Goal: Find specific page/section: Find specific page/section

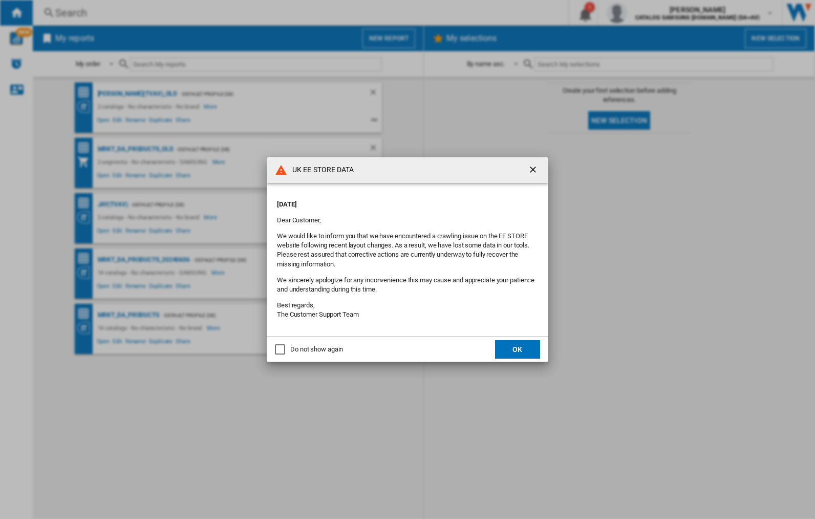
click at [113, 204] on div "UK EE STORE DATA [DATE] Dear Customer, We would like to inform you that we have…" at bounding box center [407, 259] width 815 height 519
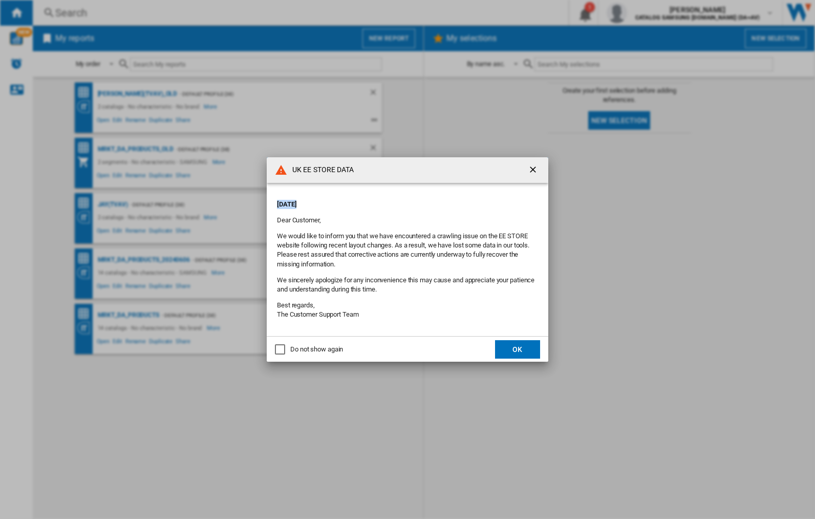
click at [113, 204] on div "UK EE STORE DATA [DATE] Dear Customer, We would like to inform you that we have…" at bounding box center [407, 259] width 815 height 519
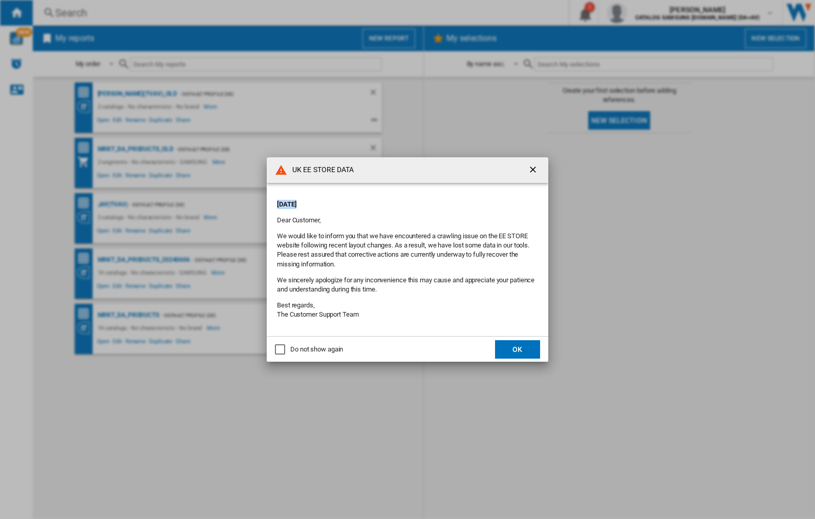
click at [113, 204] on div "UK EE STORE DATA [DATE] Dear Customer, We would like to inform you that we have…" at bounding box center [407, 259] width 815 height 519
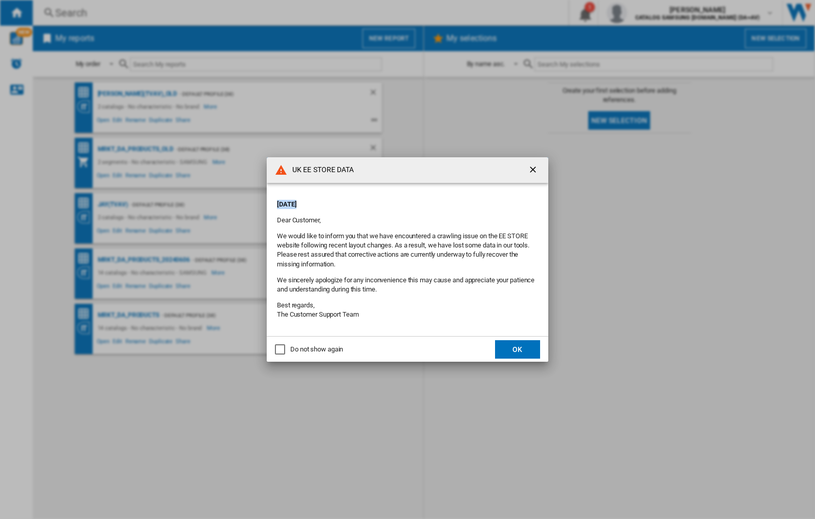
click at [113, 204] on div "UK EE STORE DATA [DATE] Dear Customer, We would like to inform you that we have…" at bounding box center [407, 259] width 815 height 519
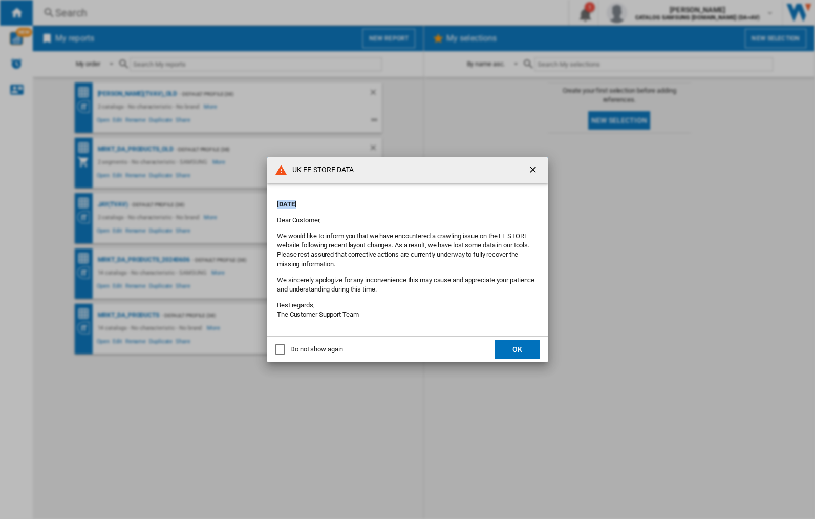
click at [113, 204] on div "UK EE STORE DATA [DATE] Dear Customer, We would like to inform you that we have…" at bounding box center [407, 259] width 815 height 519
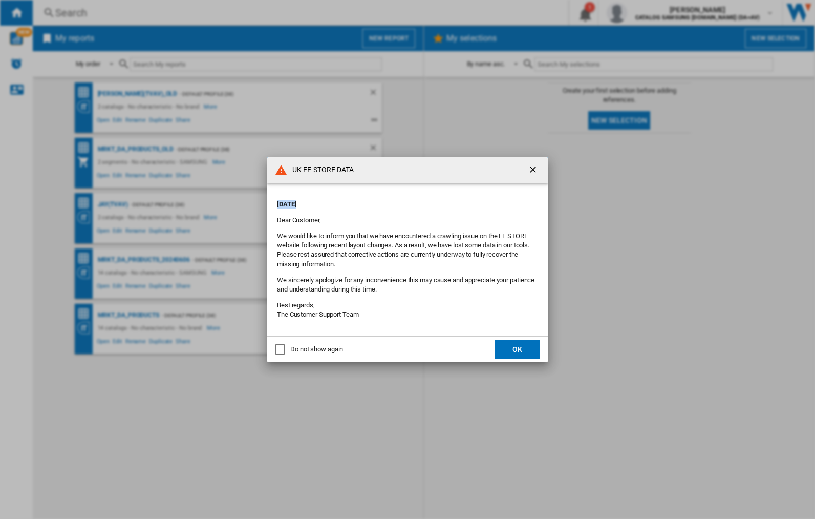
click at [113, 204] on div "UK EE STORE DATA [DATE] Dear Customer, We would like to inform you that we have…" at bounding box center [407, 259] width 815 height 519
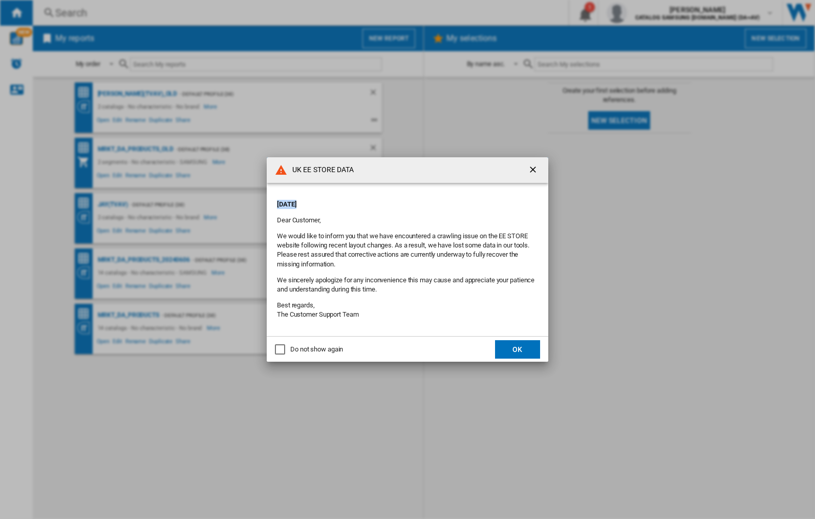
click at [113, 204] on div "UK EE STORE DATA [DATE] Dear Customer, We would like to inform you that we have…" at bounding box center [407, 259] width 815 height 519
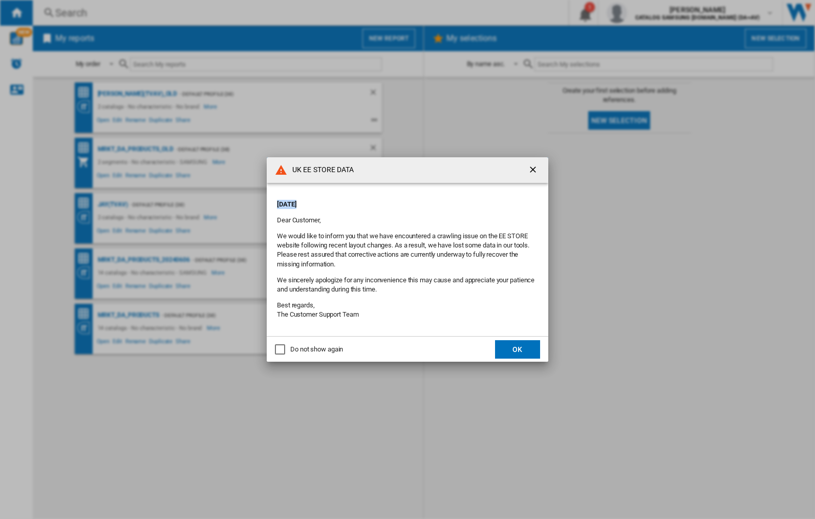
click at [113, 204] on div "UK EE STORE DATA [DATE] Dear Customer, We would like to inform you that we have…" at bounding box center [407, 259] width 815 height 519
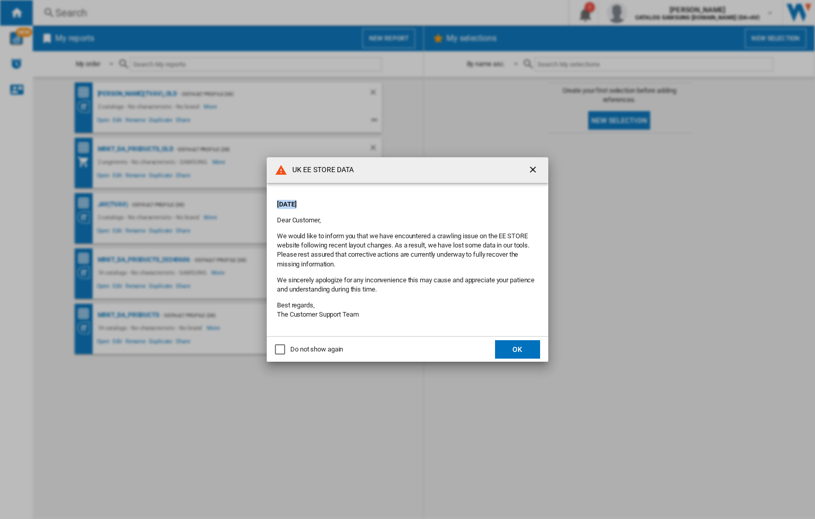
click at [113, 204] on div "UK EE STORE DATA [DATE] Dear Customer, We would like to inform you that we have…" at bounding box center [407, 259] width 815 height 519
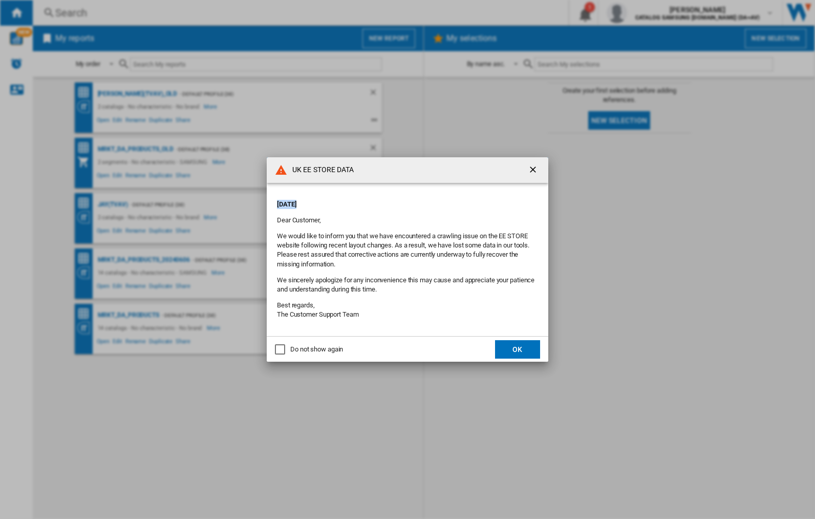
click at [113, 204] on div "UK EE STORE DATA [DATE] Dear Customer, We would like to inform you that we have…" at bounding box center [407, 259] width 815 height 519
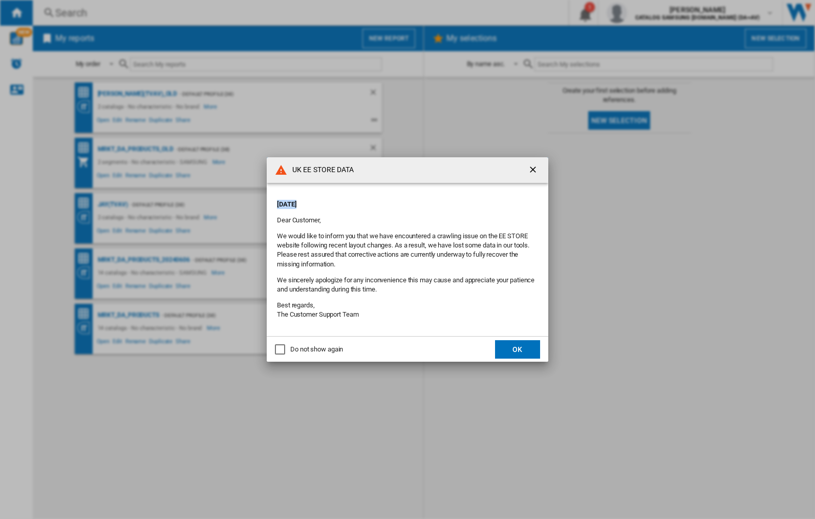
click at [113, 204] on div "UK EE STORE DATA [DATE] Dear Customer, We would like to inform you that we have…" at bounding box center [407, 259] width 815 height 519
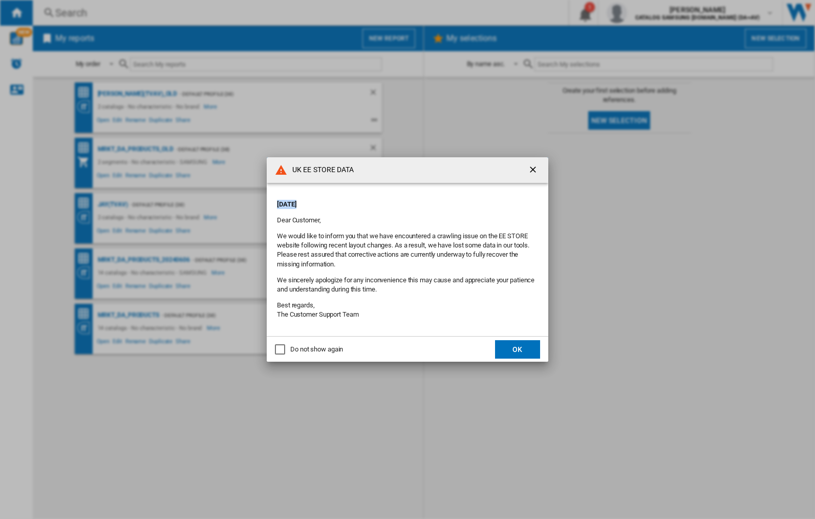
click at [113, 204] on div "UK EE STORE DATA [DATE] Dear Customer, We would like to inform you that we have…" at bounding box center [407, 259] width 815 height 519
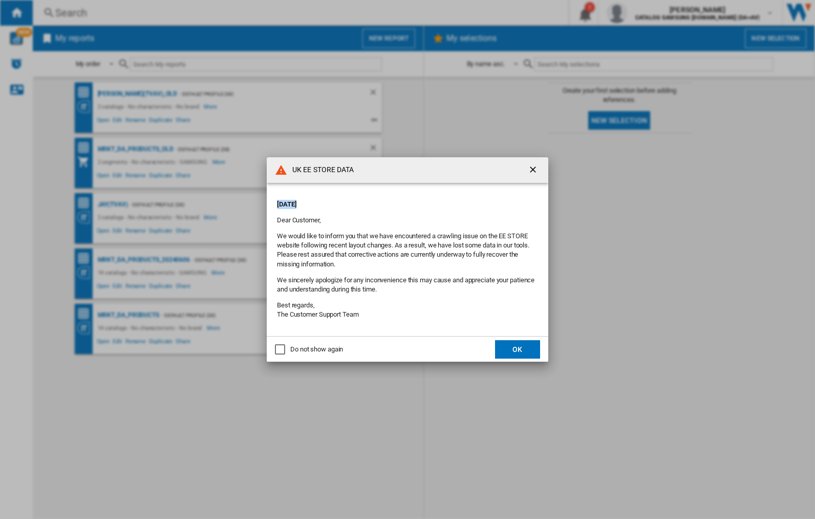
click at [113, 204] on div "UK EE STORE DATA [DATE] Dear Customer, We would like to inform you that we have…" at bounding box center [407, 259] width 815 height 519
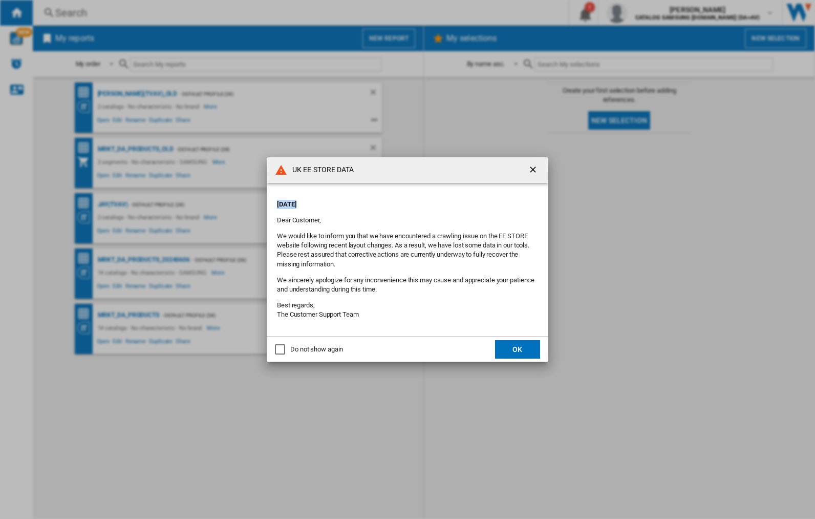
click at [113, 204] on div "UK EE STORE DATA [DATE] Dear Customer, We would like to inform you that we have…" at bounding box center [407, 259] width 815 height 519
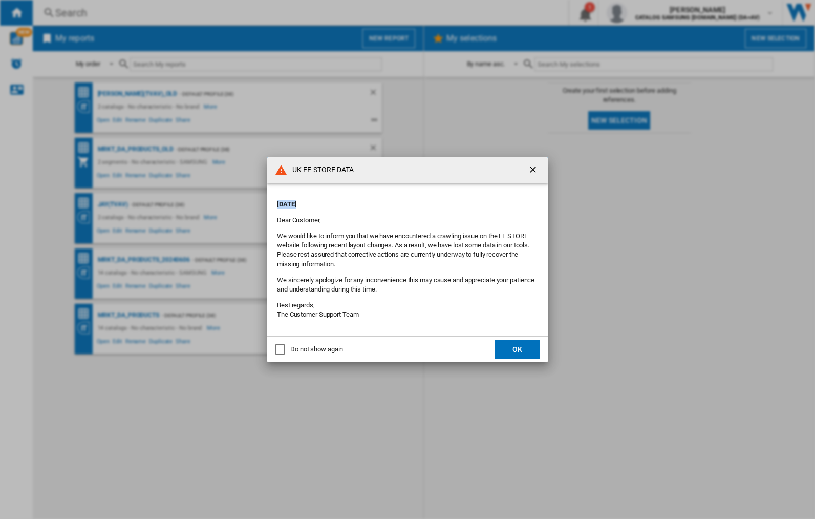
click at [113, 204] on div "UK EE STORE DATA [DATE] Dear Customer, We would like to inform you that we have…" at bounding box center [407, 259] width 815 height 519
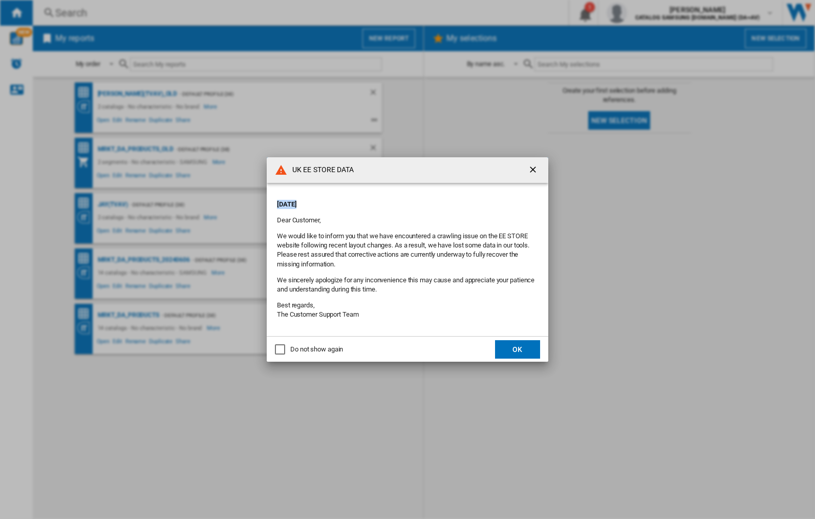
click at [113, 204] on div "UK EE STORE DATA [DATE] Dear Customer, We would like to inform you that we have…" at bounding box center [407, 259] width 815 height 519
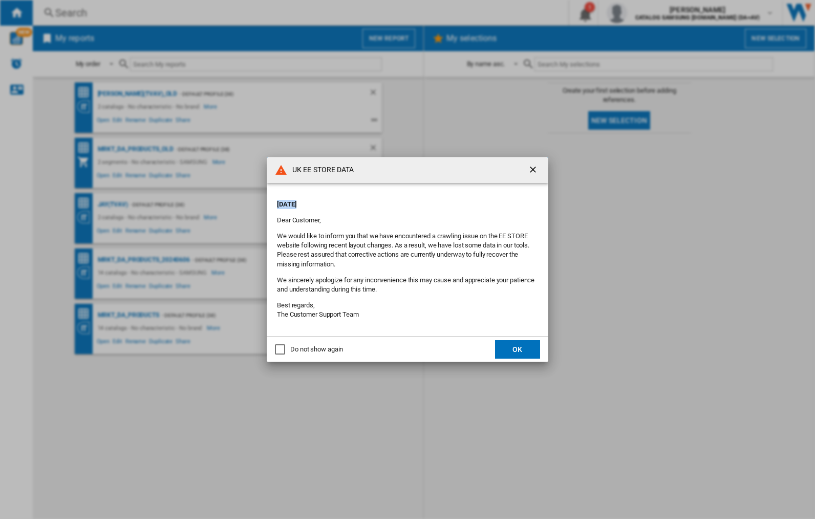
click at [113, 204] on div "UK EE STORE DATA [DATE] Dear Customer, We would like to inform you that we have…" at bounding box center [407, 259] width 815 height 519
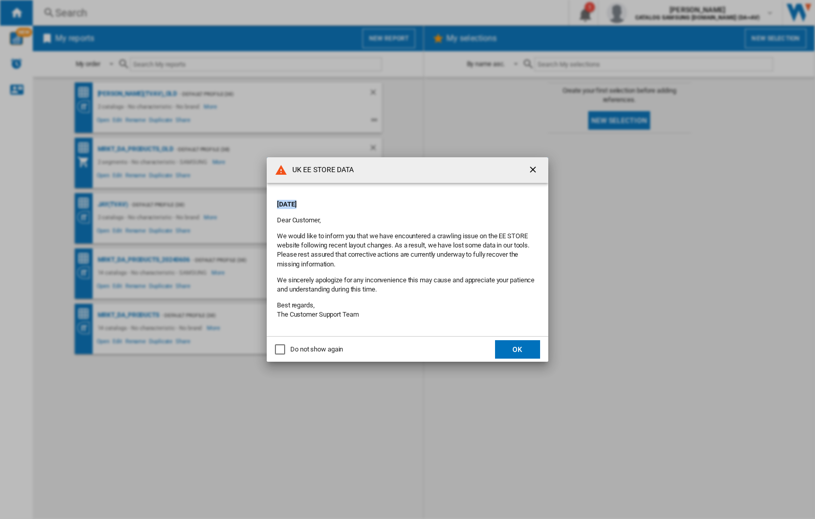
click at [113, 204] on div "UK EE STORE DATA [DATE] Dear Customer, We would like to inform you that we have…" at bounding box center [407, 259] width 815 height 519
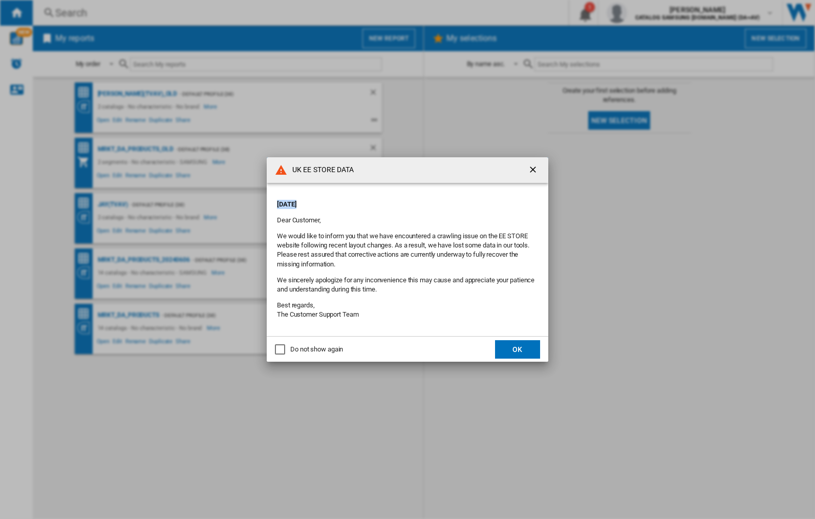
click at [113, 204] on div "UK EE STORE DATA [DATE] Dear Customer, We would like to inform you that we have…" at bounding box center [407, 259] width 815 height 519
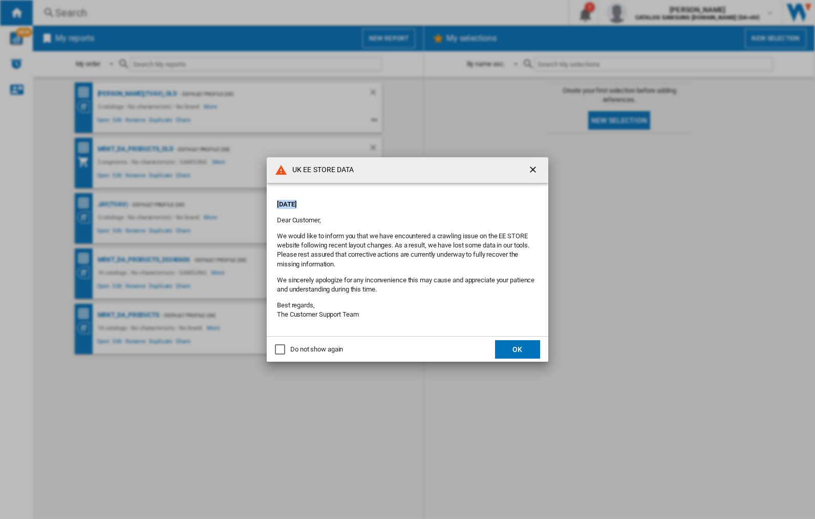
click at [113, 204] on div "UK EE STORE DATA [DATE] Dear Customer, We would like to inform you that we have…" at bounding box center [407, 259] width 815 height 519
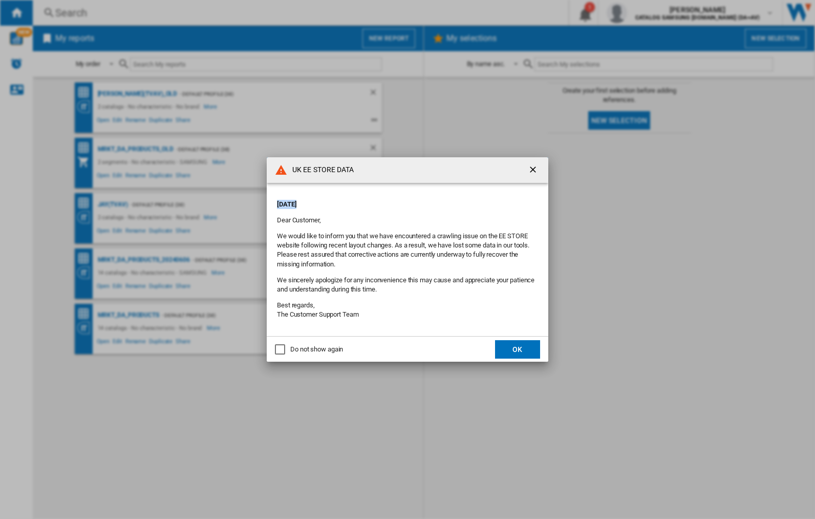
click at [113, 204] on div "UK EE STORE DATA [DATE] Dear Customer, We would like to inform you that we have…" at bounding box center [407, 259] width 815 height 519
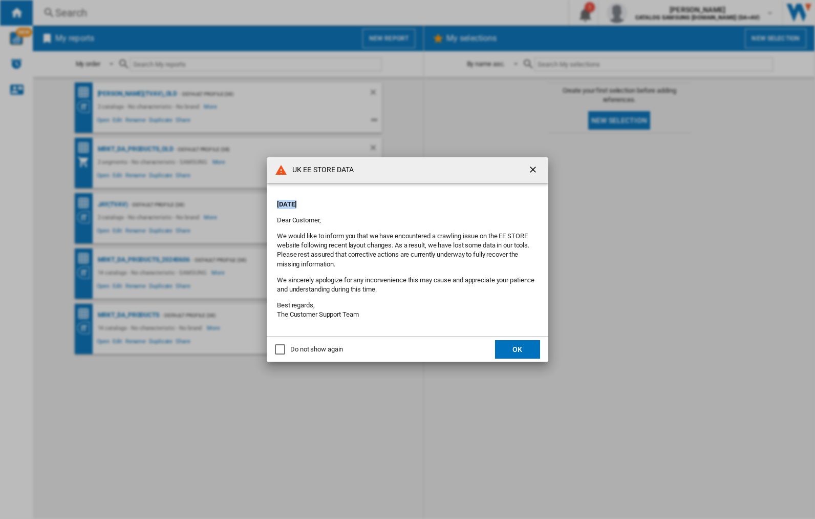
click at [113, 204] on div "UK EE STORE DATA [DATE] Dear Customer, We would like to inform you that we have…" at bounding box center [407, 259] width 815 height 519
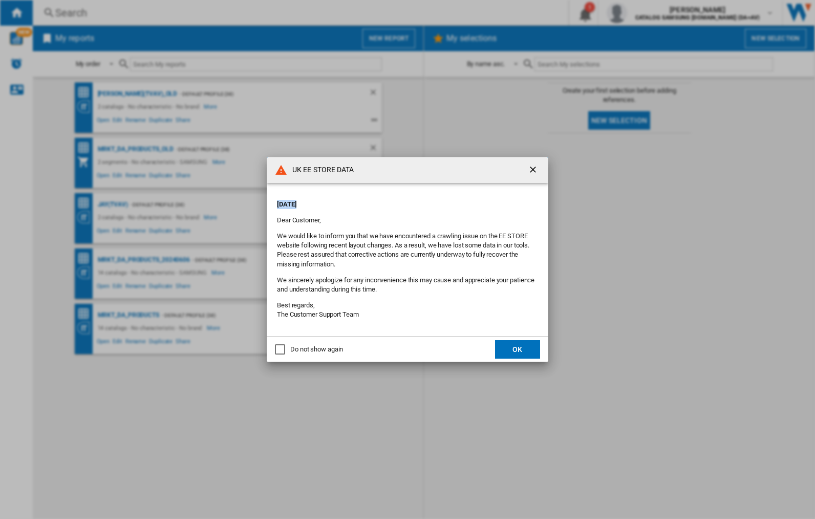
click at [113, 204] on div "UK EE STORE DATA [DATE] Dear Customer, We would like to inform you that we have…" at bounding box center [407, 259] width 815 height 519
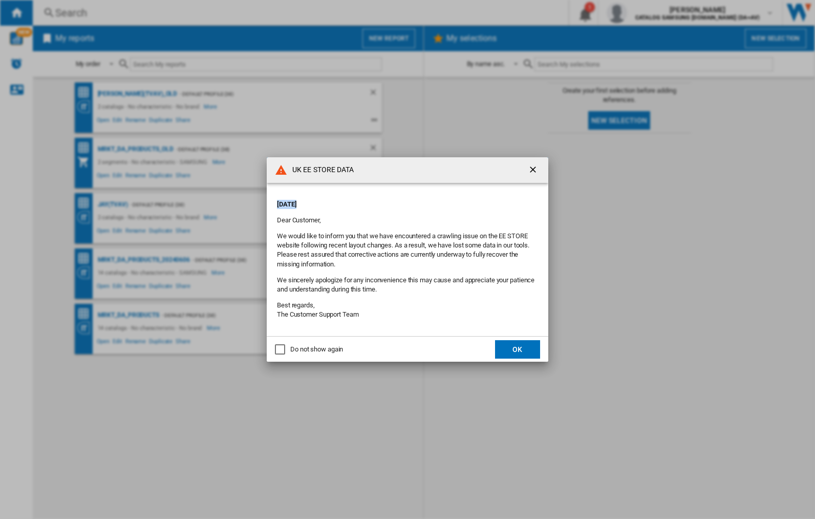
click at [113, 204] on div "UK EE STORE DATA [DATE] Dear Customer, We would like to inform you that we have…" at bounding box center [407, 259] width 815 height 519
click at [648, 13] on div "UK EE STORE DATA [DATE] Dear Customer, We would like to inform you that we have…" at bounding box center [407, 259] width 815 height 519
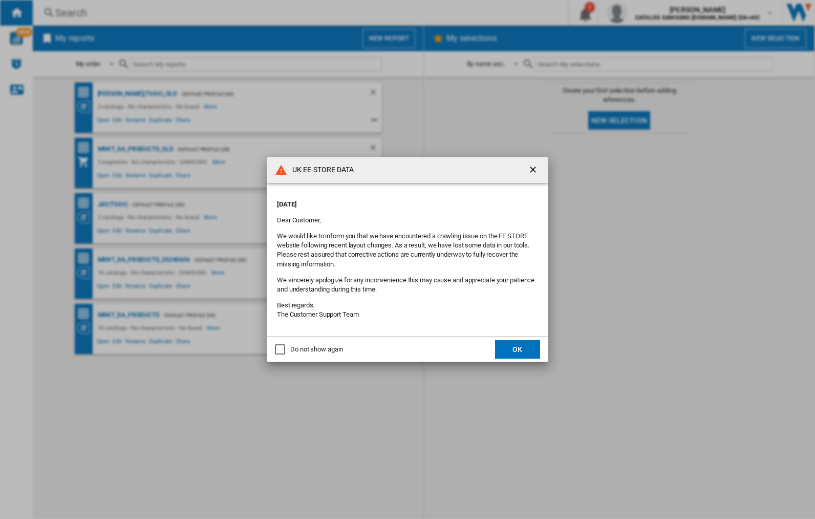
click at [648, 13] on div "UK EE STORE DATA [DATE] Dear Customer, We would like to inform you that we have…" at bounding box center [407, 259] width 815 height 519
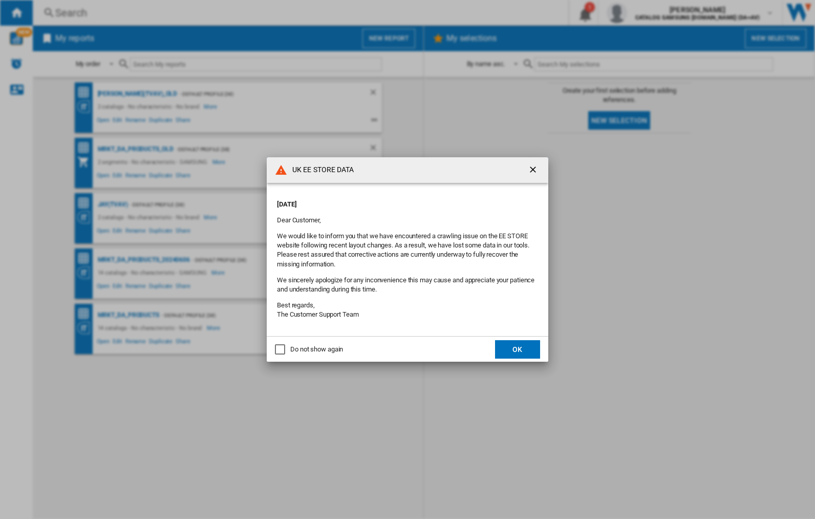
click at [648, 13] on div "UK EE STORE DATA [DATE] Dear Customer, We would like to inform you that we have…" at bounding box center [407, 259] width 815 height 519
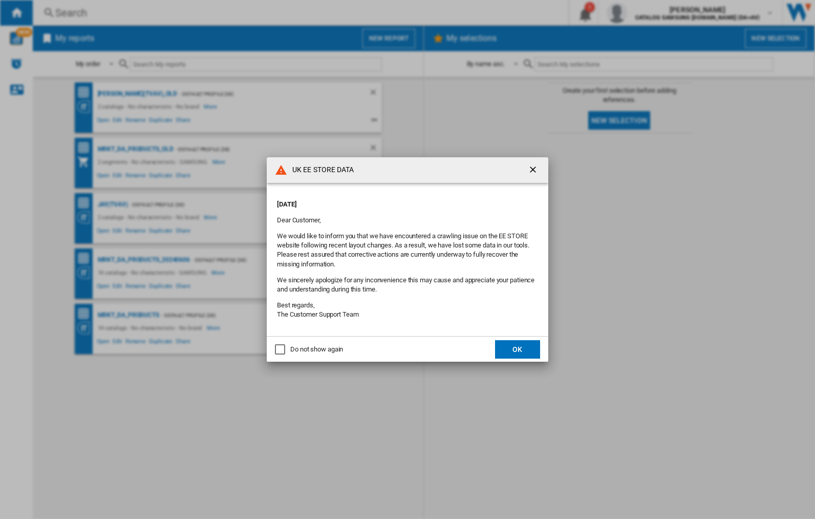
click at [648, 13] on div "UK EE STORE DATA [DATE] Dear Customer, We would like to inform you that we have…" at bounding box center [407, 259] width 815 height 519
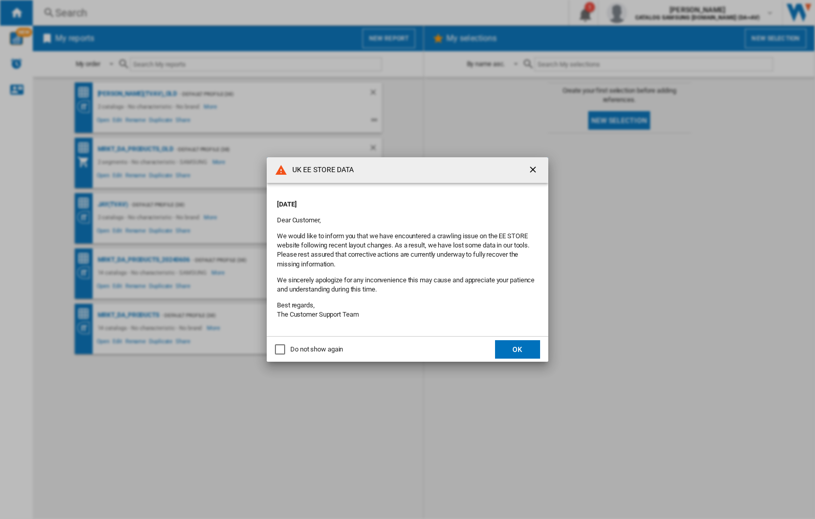
click at [648, 13] on div "UK EE STORE DATA [DATE] Dear Customer, We would like to inform you that we have…" at bounding box center [407, 259] width 815 height 519
